Goal: Navigation & Orientation: Find specific page/section

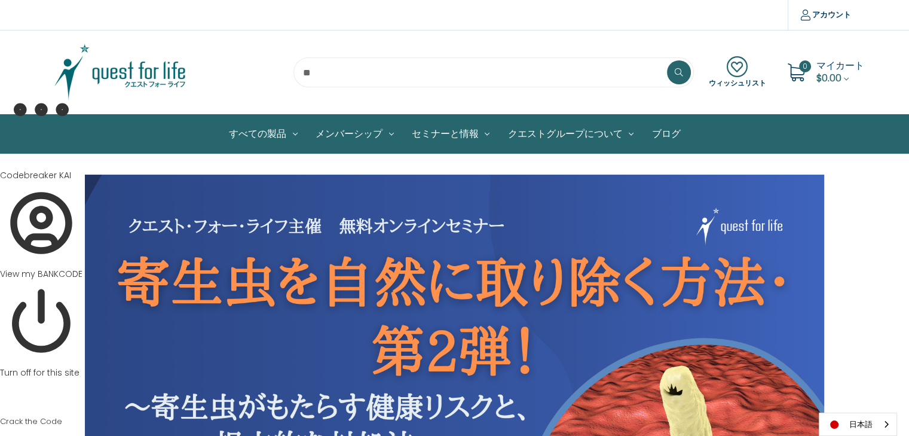
click at [149, 76] on img at bounding box center [119, 72] width 149 height 60
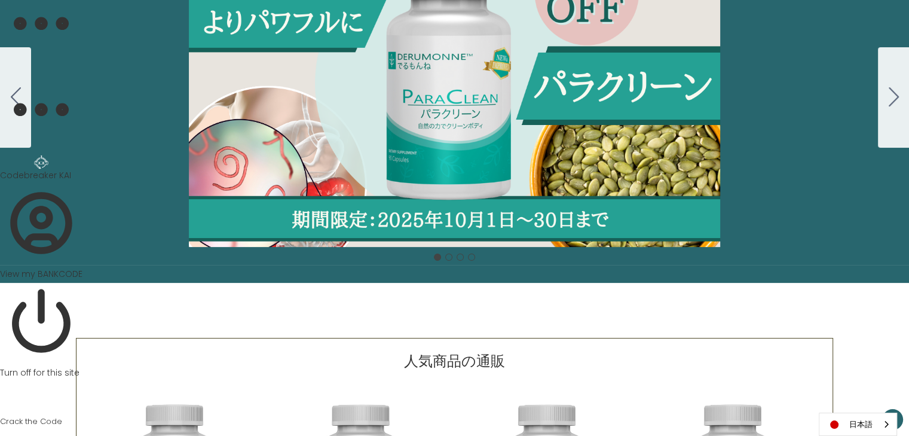
scroll to position [172, 0]
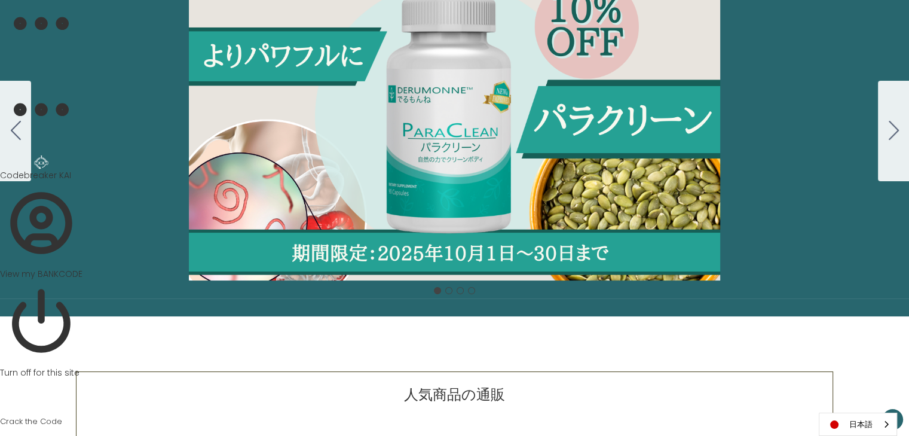
click at [428, 157] on div "Carousel Title Add a description for your carousel slide. You can use this to p…" at bounding box center [454, 130] width 909 height 299
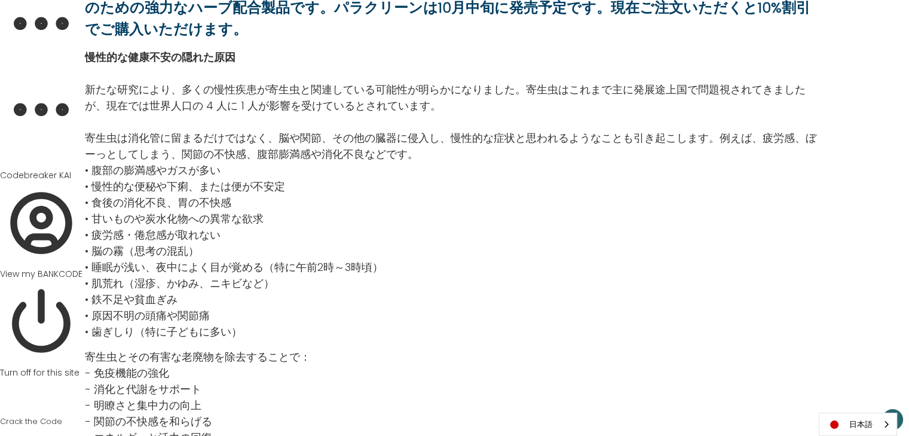
scroll to position [649, 0]
